Goal: Find specific page/section: Find specific page/section

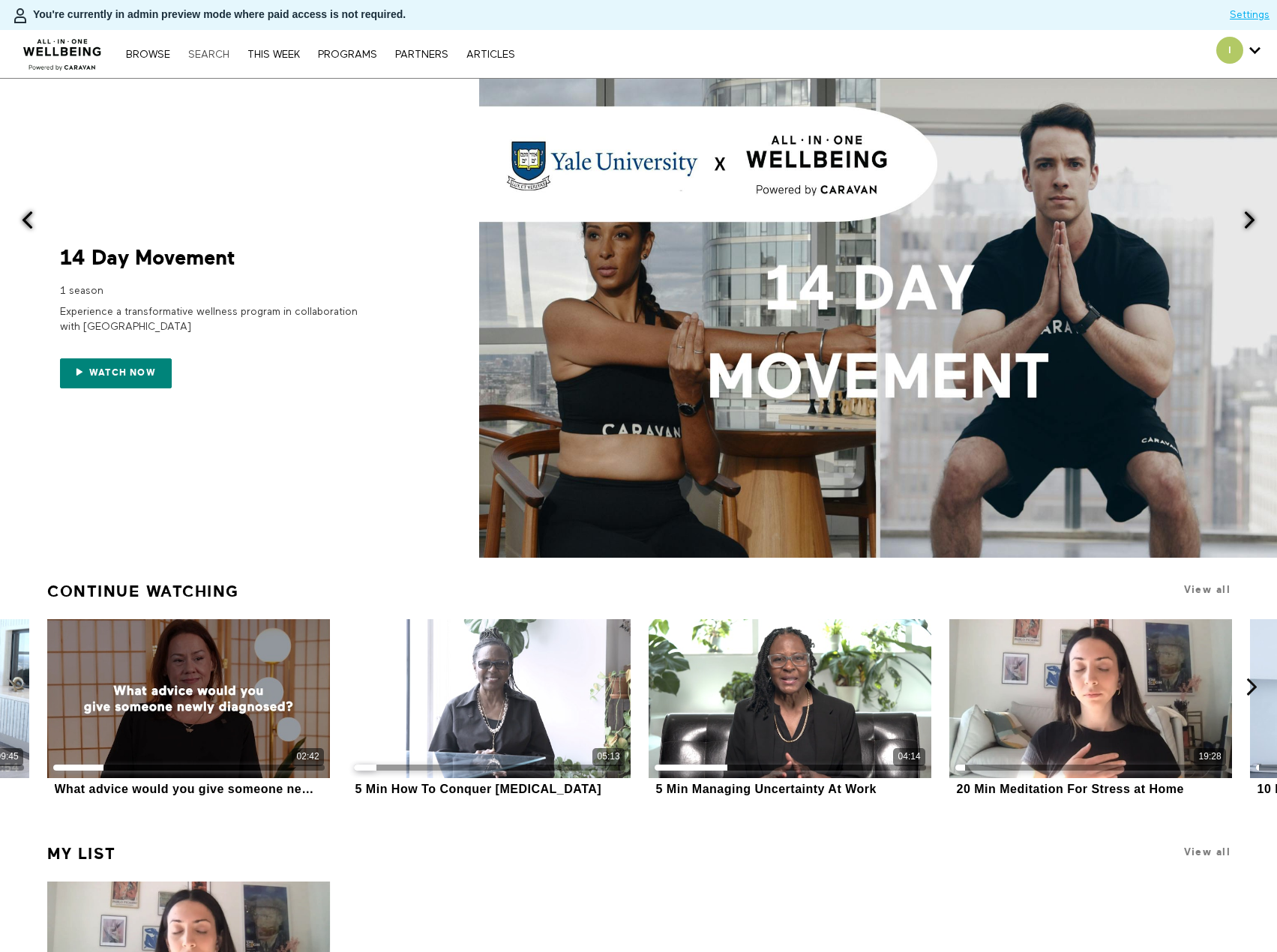
click at [206, 56] on link "Search" at bounding box center [209, 55] width 56 height 11
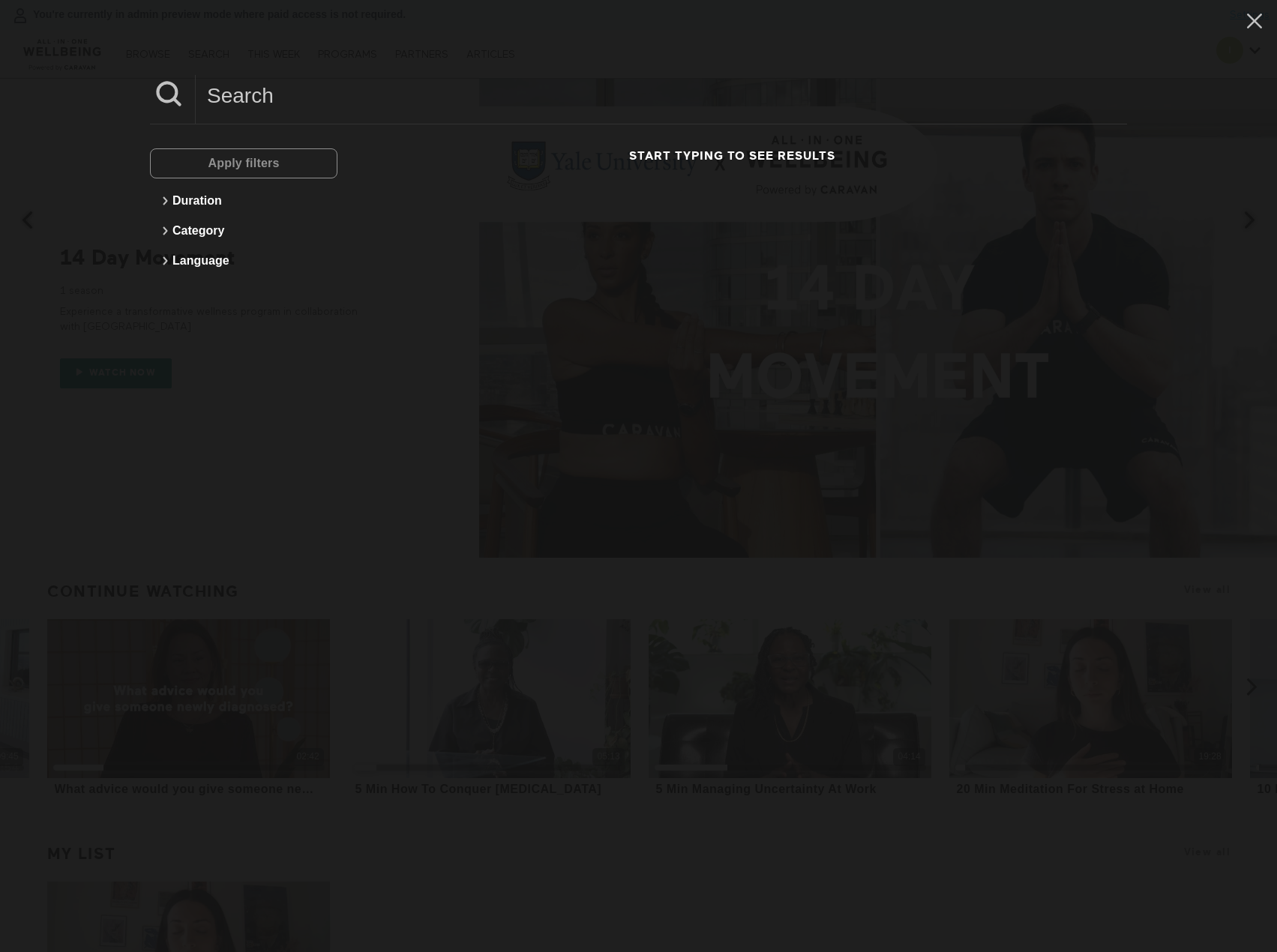
click at [336, 107] on input at bounding box center [661, 95] width 931 height 41
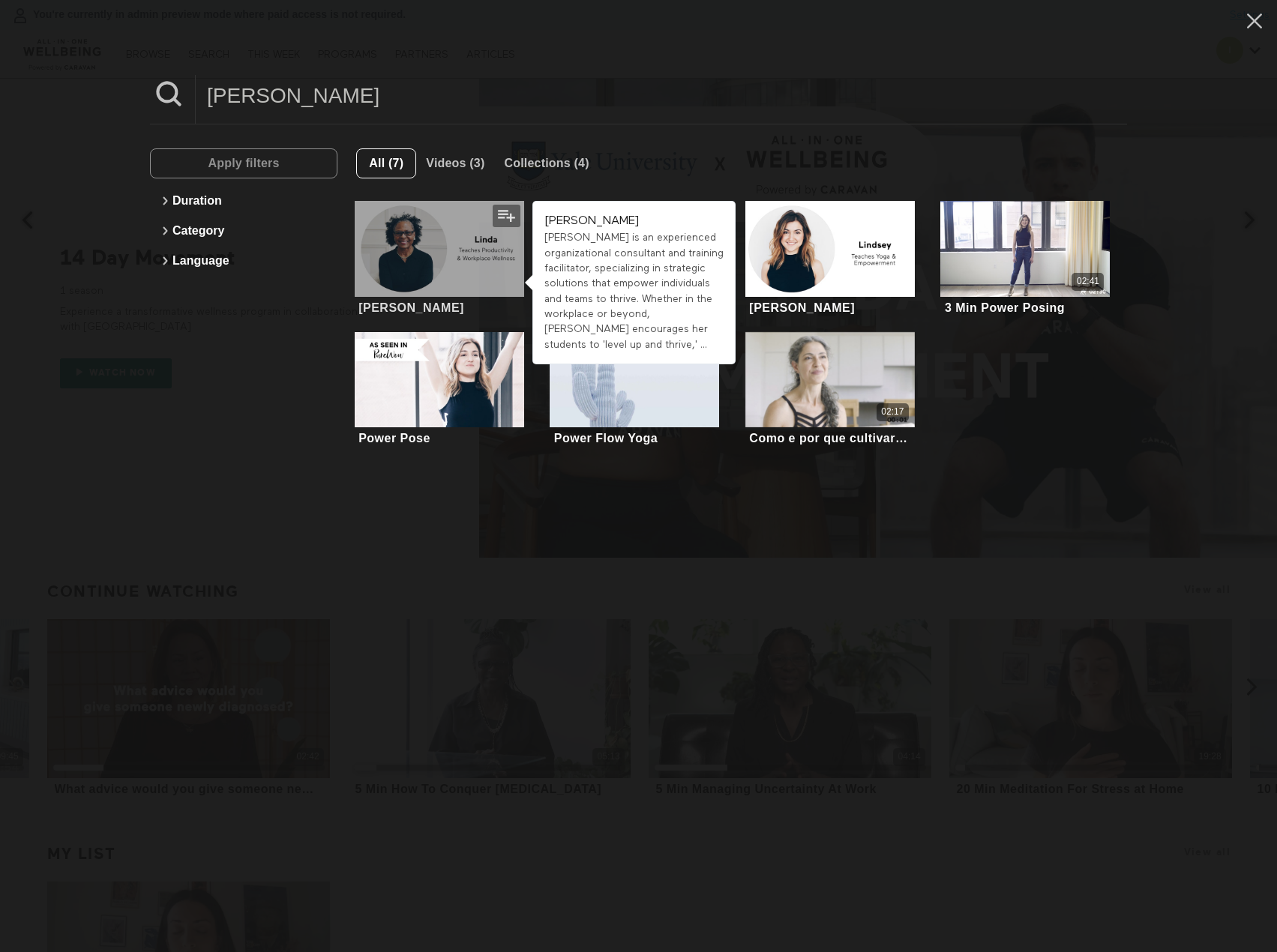
type input "[PERSON_NAME]"
click at [459, 233] on div at bounding box center [440, 248] width 170 height 95
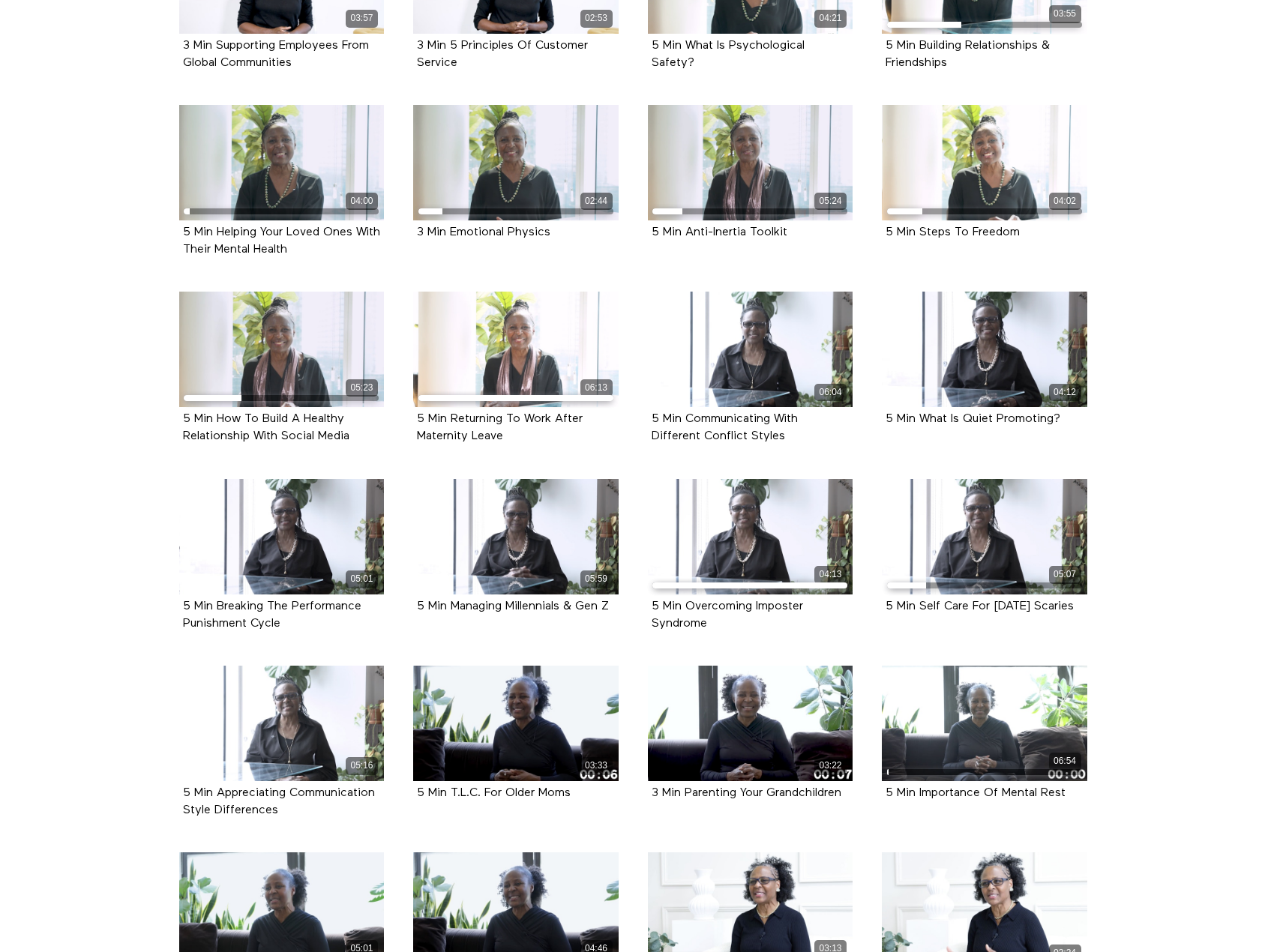
scroll to position [1643, 0]
